Goal: Check status: Check status

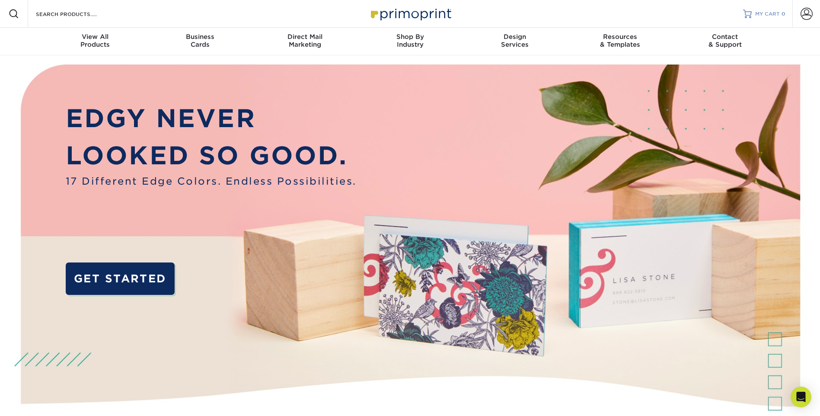
click at [769, 14] on span "MY CART" at bounding box center [767, 13] width 25 height 7
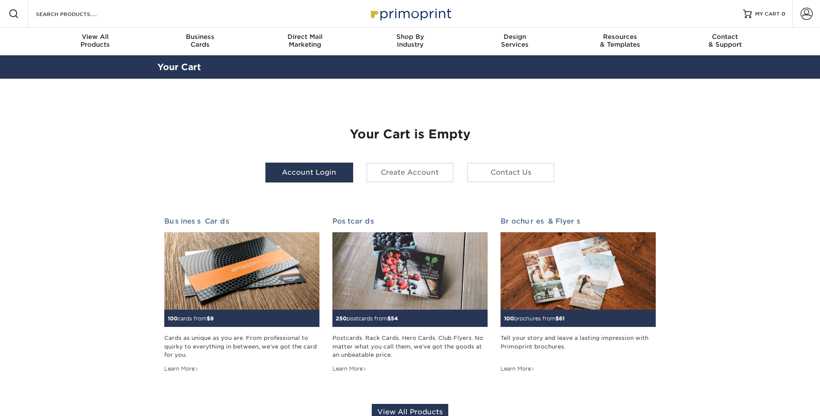
click at [298, 175] on link "Account Login" at bounding box center [309, 173] width 88 height 20
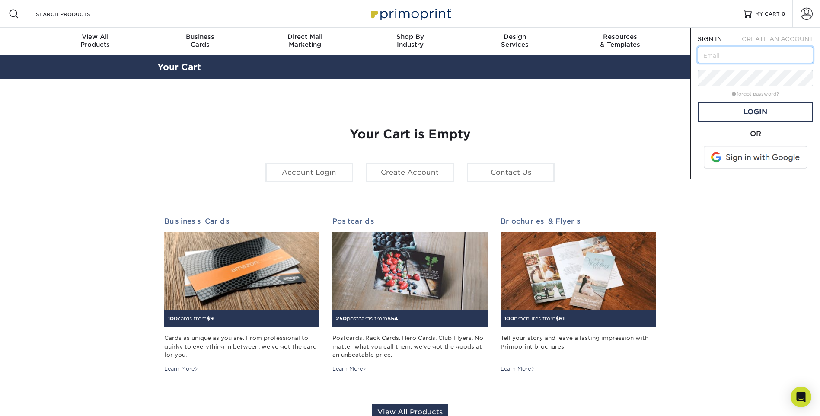
click at [713, 54] on input "text" at bounding box center [755, 55] width 115 height 16
click at [714, 52] on input "text" at bounding box center [755, 55] width 115 height 16
type input "asolano@creativesecurity.com"
click at [735, 110] on link "Login" at bounding box center [755, 112] width 115 height 20
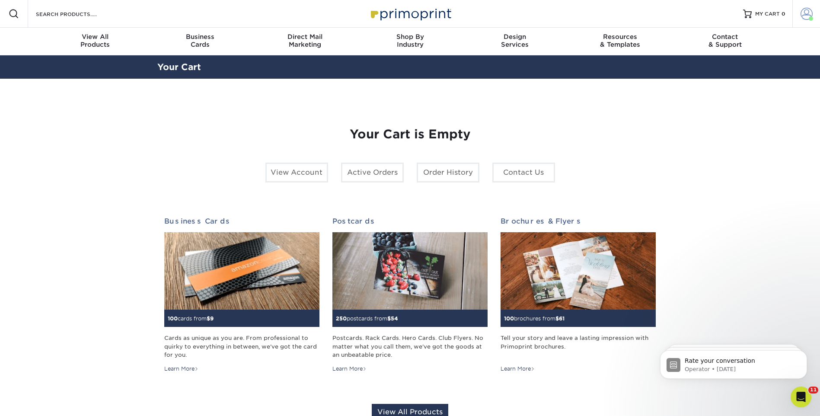
click at [802, 10] on span at bounding box center [807, 14] width 12 height 12
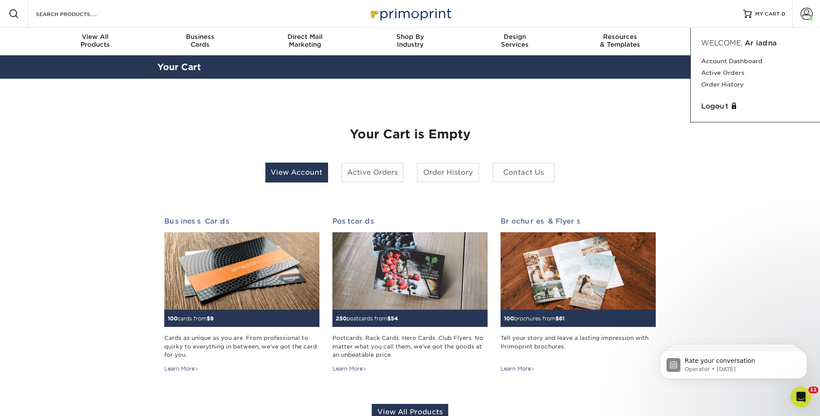
click at [307, 173] on link "View Account" at bounding box center [296, 173] width 63 height 20
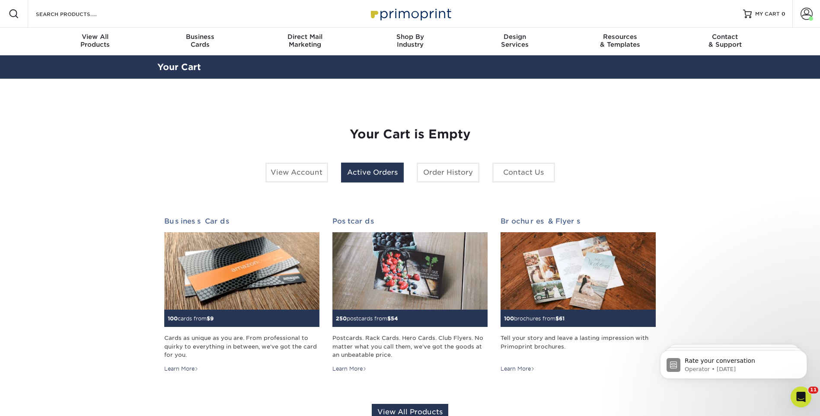
click at [372, 173] on link "Active Orders" at bounding box center [372, 173] width 63 height 20
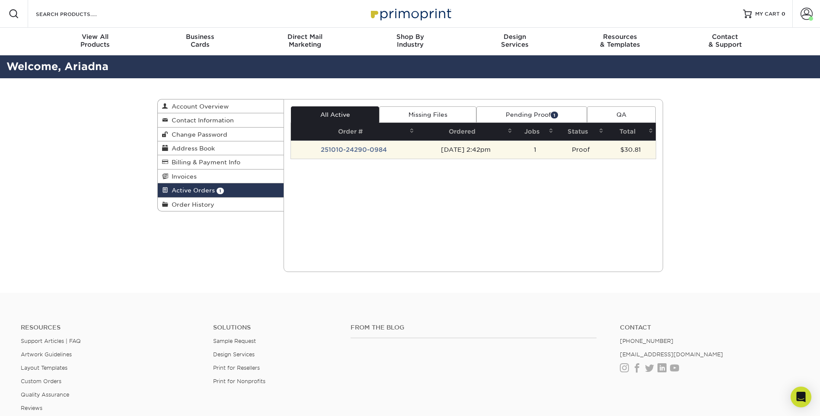
click at [348, 149] on td "251010-24290-0984" at bounding box center [354, 150] width 126 height 18
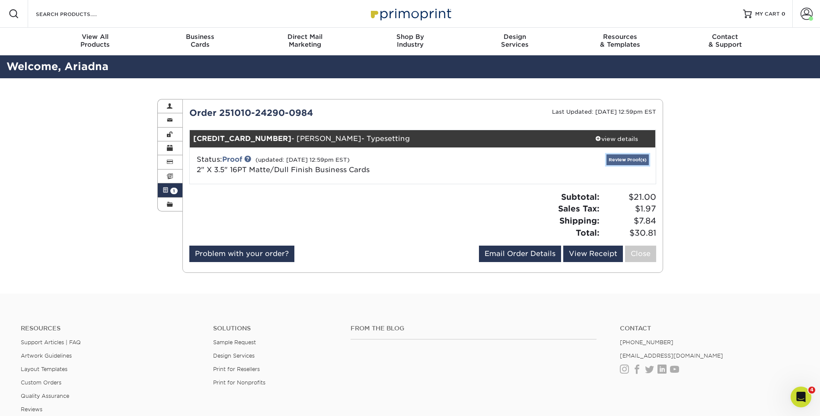
click at [621, 161] on link "Review Proof(s)" at bounding box center [628, 159] width 42 height 11
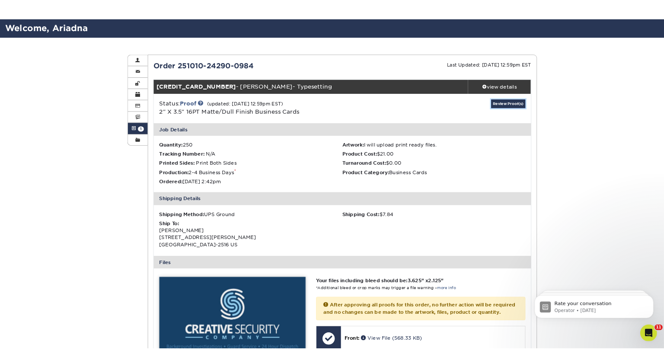
scroll to position [216, 0]
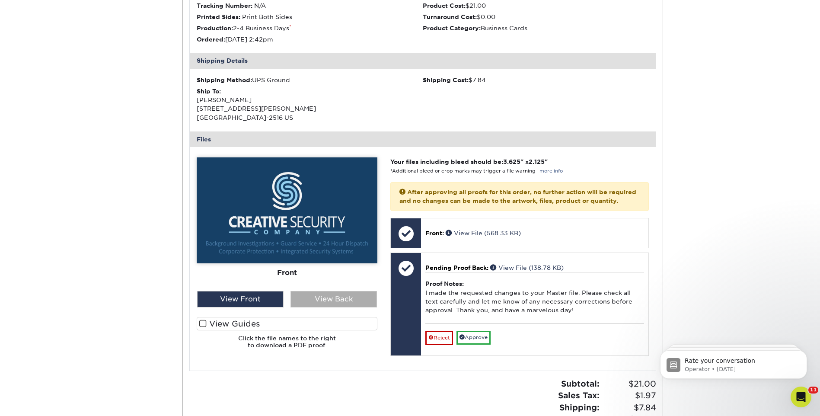
click at [324, 297] on div "View Back" at bounding box center [334, 299] width 86 height 16
